Goal: Transaction & Acquisition: Purchase product/service

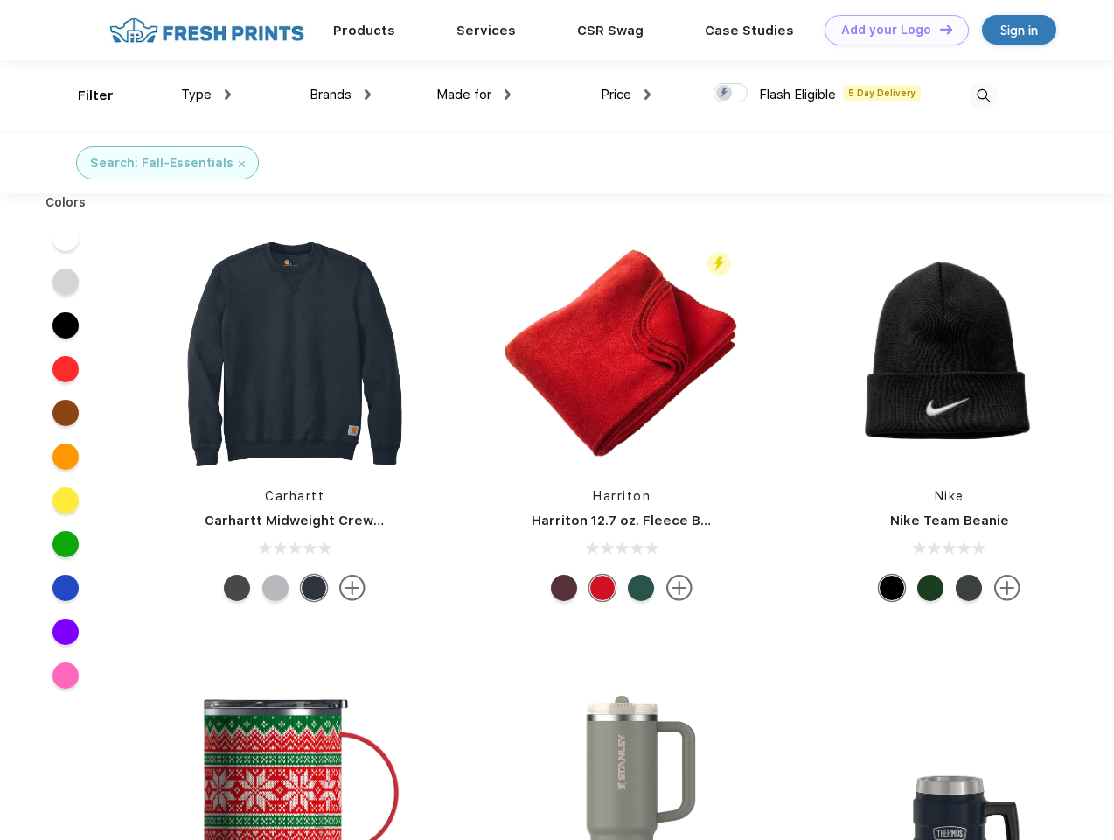
click at [890, 30] on link "Add your Logo Design Tool" at bounding box center [897, 30] width 144 height 31
click at [84, 95] on div "Filter" at bounding box center [96, 96] width 36 height 20
click at [206, 94] on span "Type" at bounding box center [196, 95] width 31 height 16
click at [340, 94] on span "Brands" at bounding box center [331, 95] width 42 height 16
click at [474, 94] on span "Made for" at bounding box center [463, 95] width 55 height 16
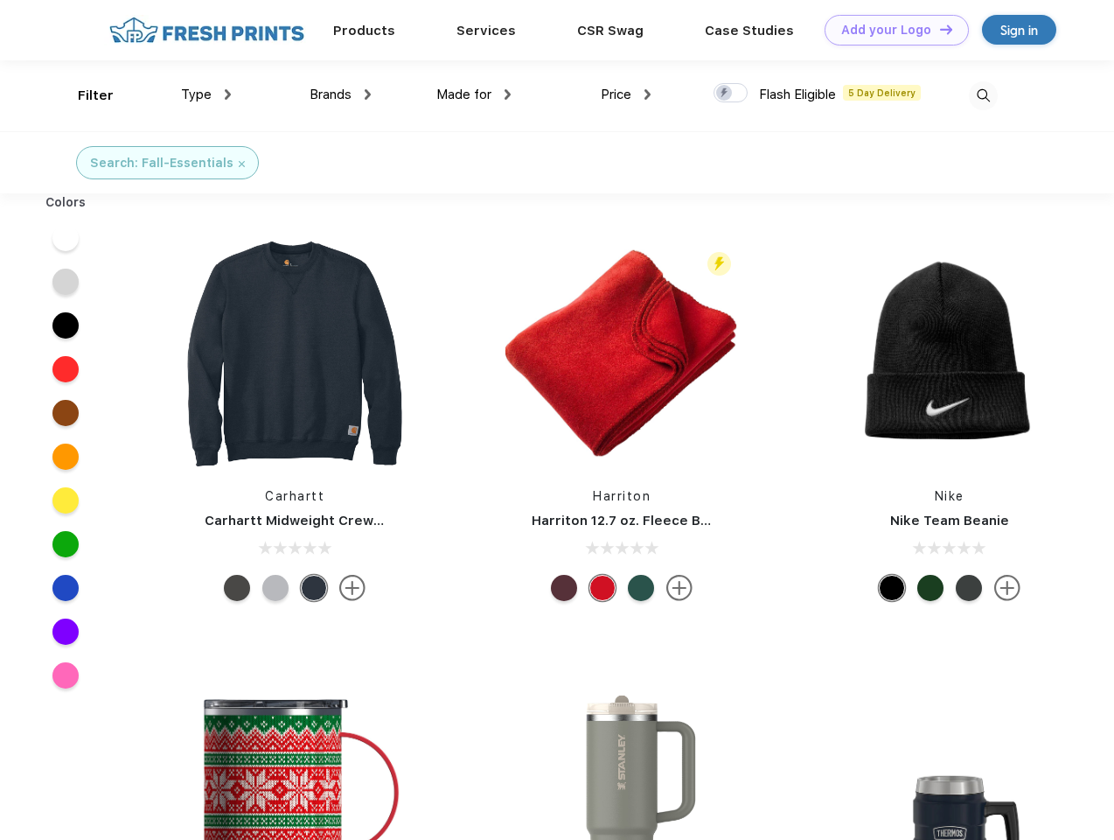
click at [626, 94] on span "Price" at bounding box center [616, 95] width 31 height 16
click at [731, 94] on div at bounding box center [731, 92] width 34 height 19
click at [725, 94] on input "checkbox" at bounding box center [719, 87] width 11 height 11
click at [983, 95] on img at bounding box center [983, 95] width 29 height 29
click at [66, 238] on div at bounding box center [65, 238] width 67 height 44
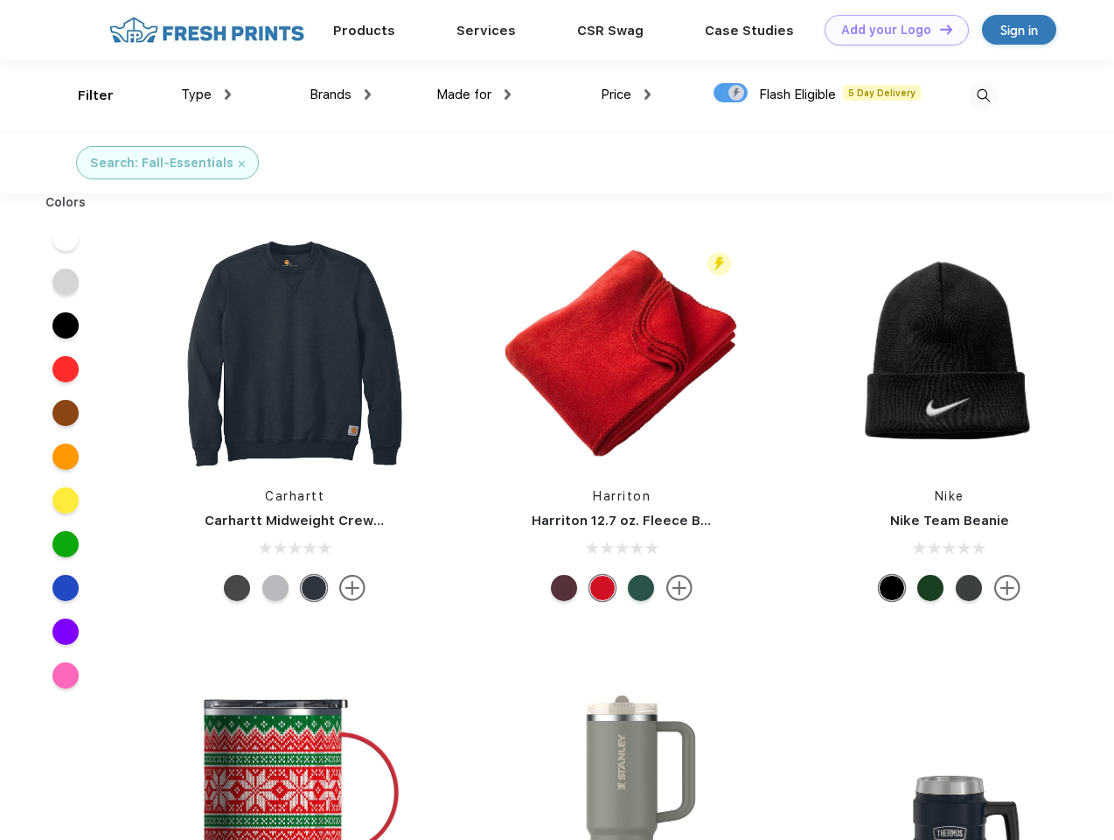
click at [66, 282] on div at bounding box center [65, 282] width 67 height 44
